Goal: Task Accomplishment & Management: Use online tool/utility

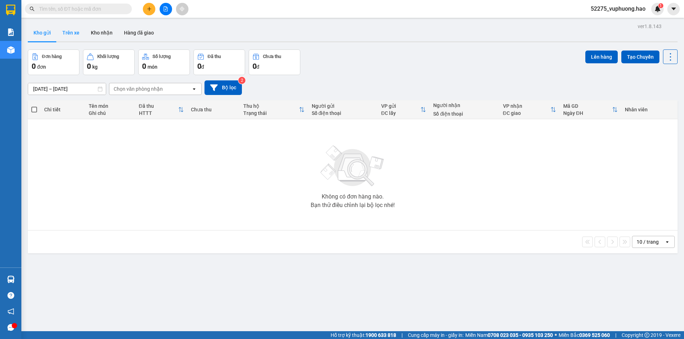
click at [69, 31] on button "Trên xe" at bounding box center [71, 32] width 28 height 17
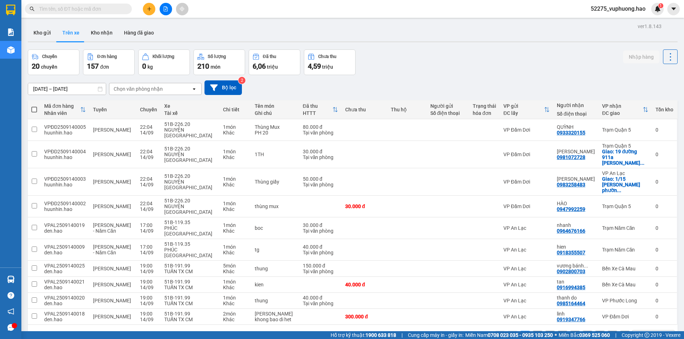
click at [156, 88] on div "Chọn văn phòng nhận" at bounding box center [138, 88] width 49 height 7
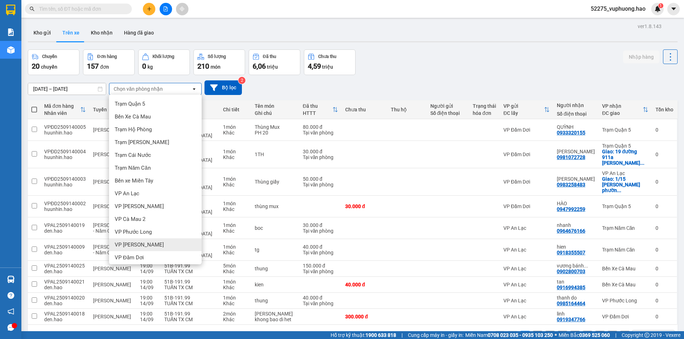
click at [162, 240] on div "VP [PERSON_NAME]" at bounding box center [155, 245] width 93 height 13
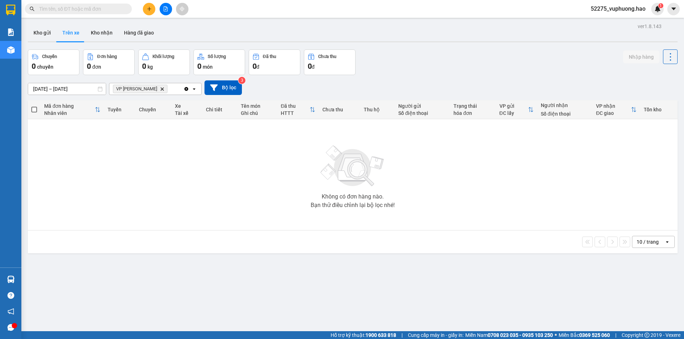
click at [161, 88] on icon "VP Gành Hào, close by backspace" at bounding box center [162, 88] width 3 height 3
